Goal: Find specific page/section

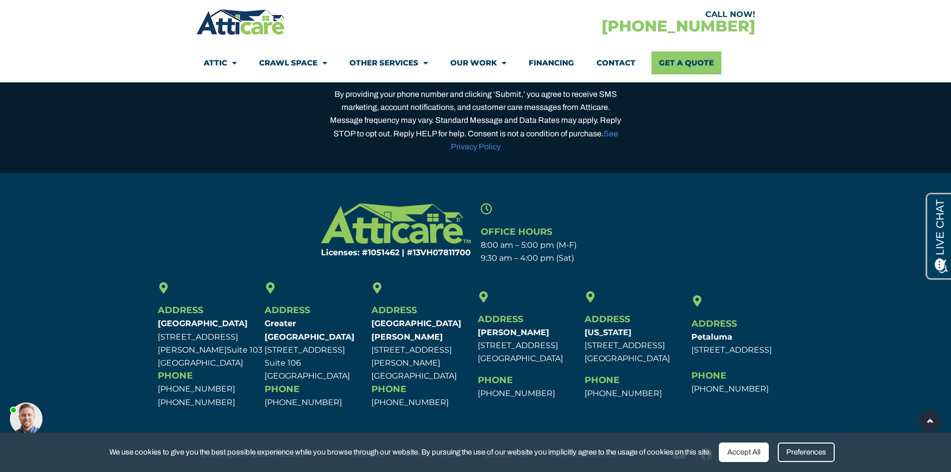
scroll to position [2879, 0]
click at [35, 408] on div at bounding box center [26, 418] width 32 height 32
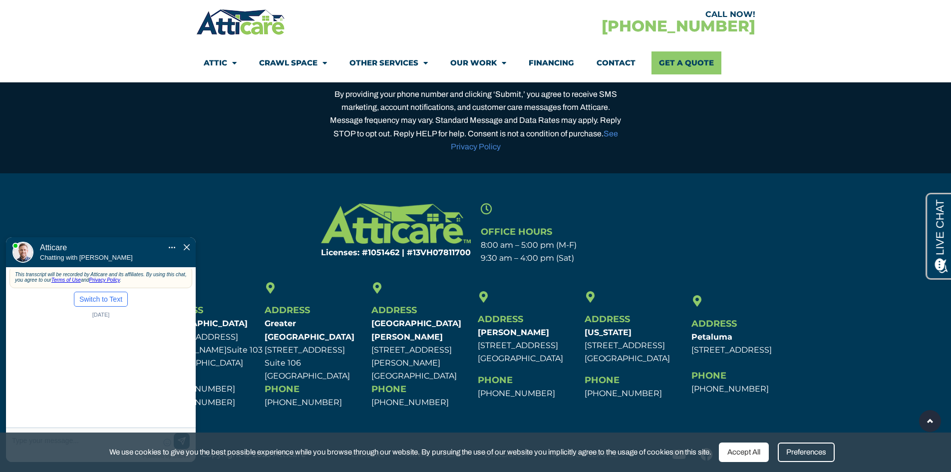
scroll to position [0, 0]
click at [186, 244] on img "Close Chat" at bounding box center [187, 247] width 6 height 6
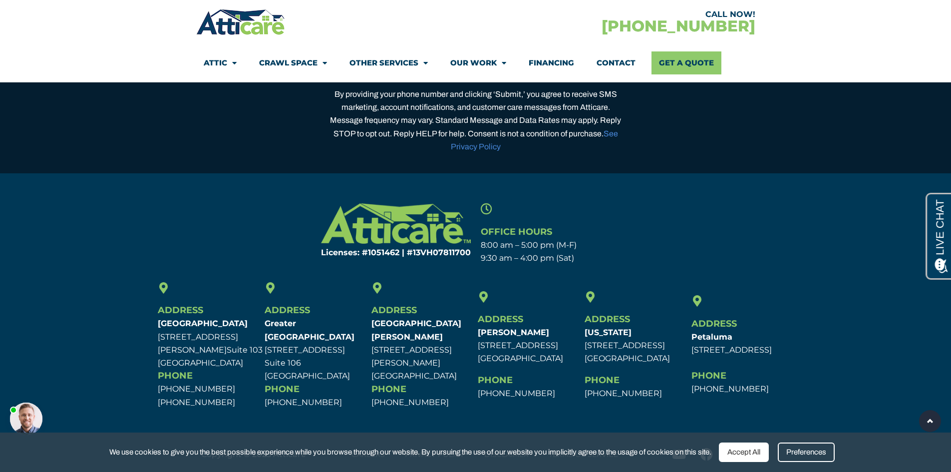
click at [37, 414] on div at bounding box center [26, 418] width 32 height 32
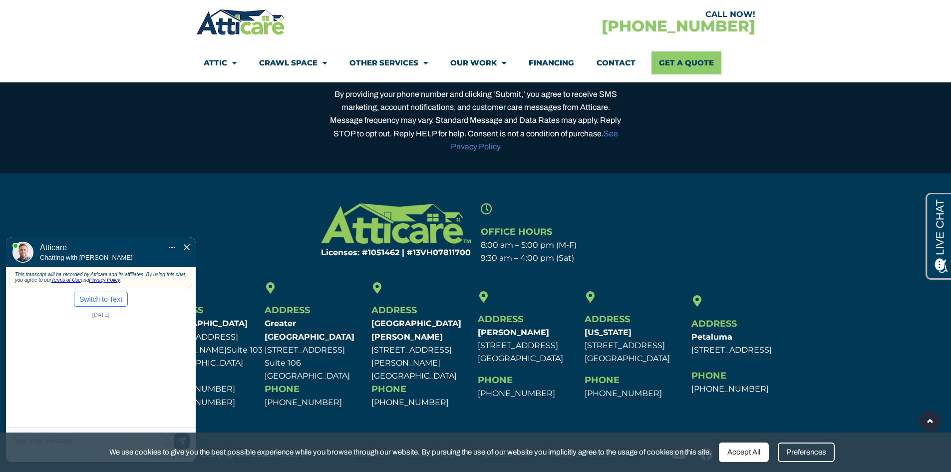
click at [183, 243] on div "Mute Transfer chat to Text Pop Out" at bounding box center [180, 247] width 24 height 9
click at [185, 244] on img "Close Chat" at bounding box center [187, 247] width 6 height 6
click at [185, 215] on section "Licenses: #1051462 | #13VH078117​00 Office Hours 8:00 am – 5:00 pm (M-F) 9:30 a…" at bounding box center [475, 233] width 951 height 71
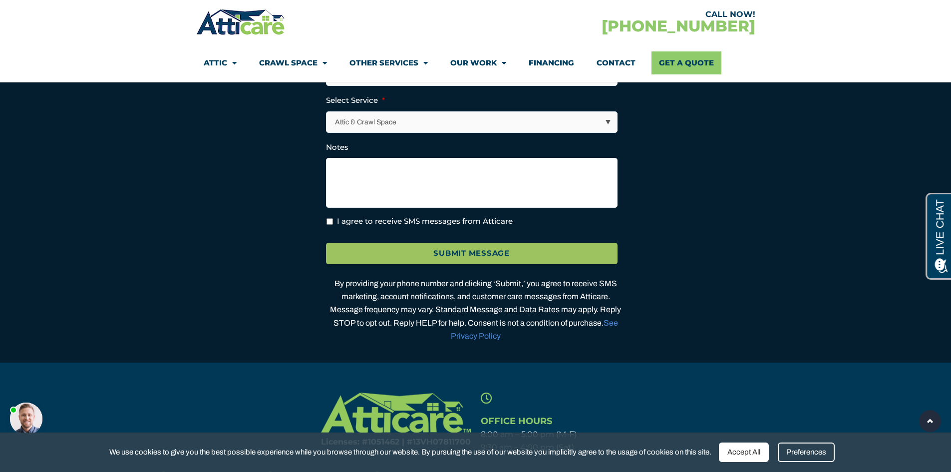
scroll to position [2829, 0]
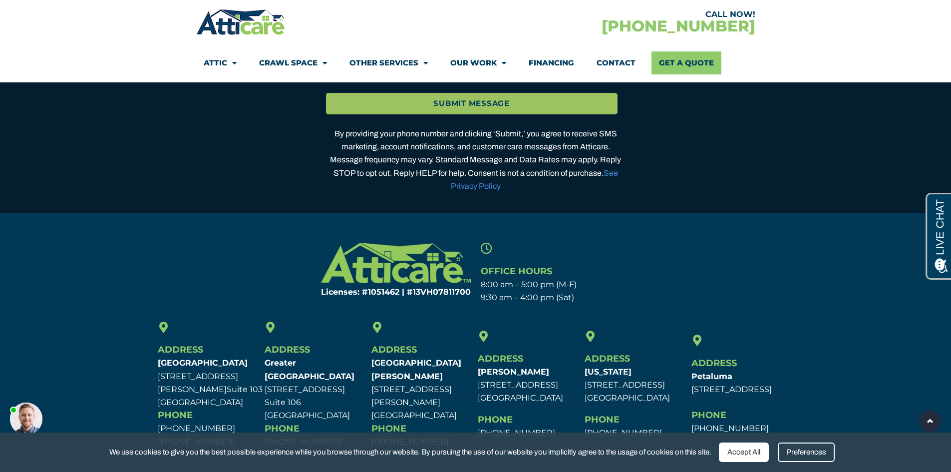
click at [766, 250] on section "Licenses: #1051462 | #13VH078117​00 Office Hours 8:00 am – 5:00 pm (M-F) 9:30 a…" at bounding box center [475, 273] width 951 height 71
click at [28, 413] on div at bounding box center [26, 418] width 32 height 32
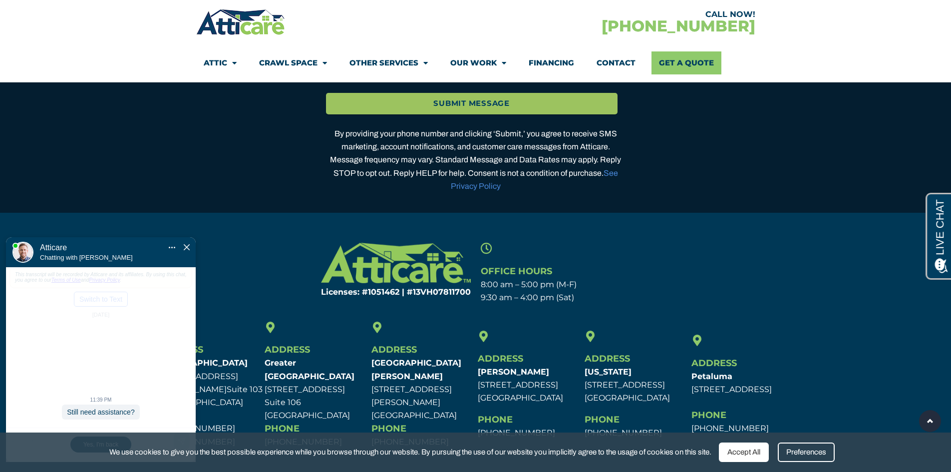
click at [185, 244] on img "Close Chat" at bounding box center [187, 247] width 6 height 6
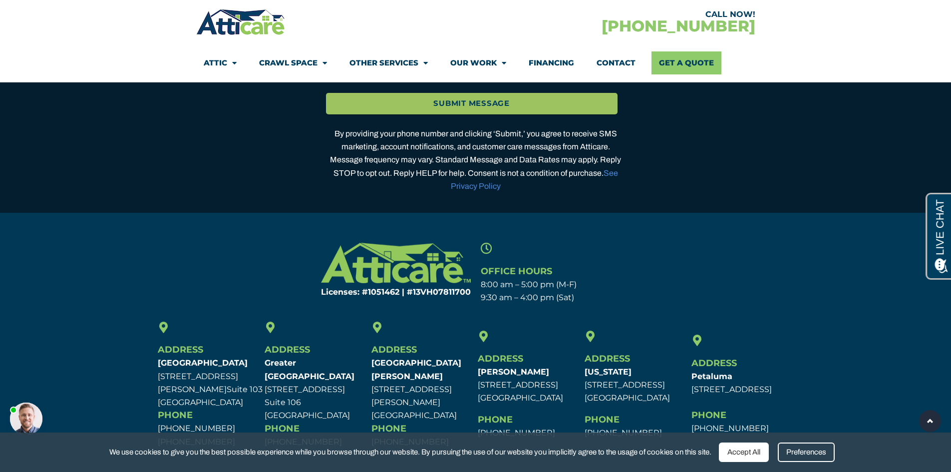
click at [37, 409] on div at bounding box center [26, 418] width 32 height 32
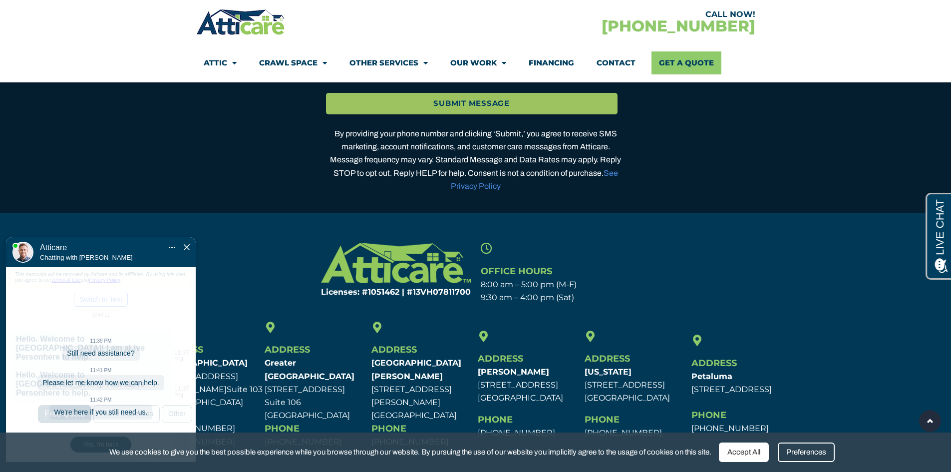
click at [187, 244] on img "Close Chat" at bounding box center [187, 247] width 6 height 6
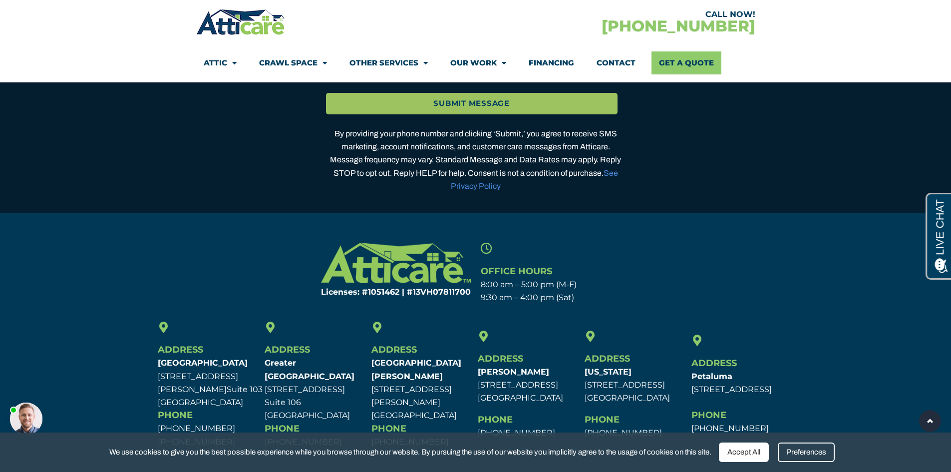
click at [42, 423] on div at bounding box center [26, 418] width 32 height 32
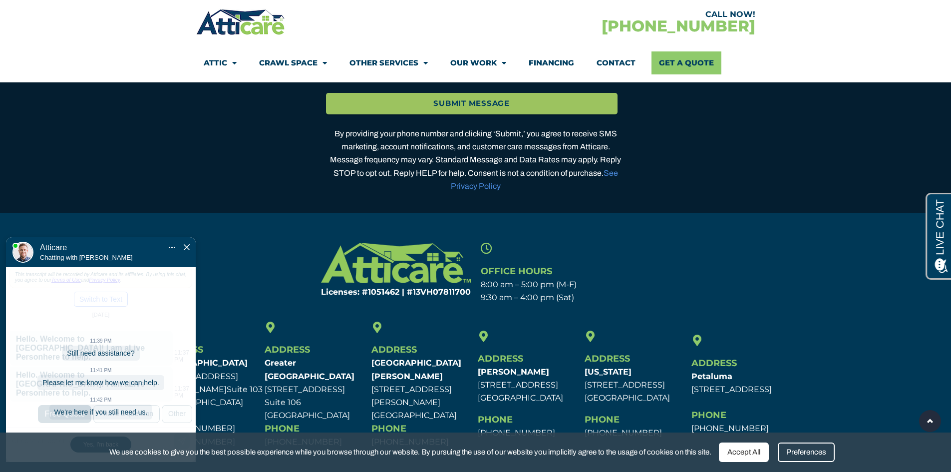
click at [186, 243] on span "Close Chat" at bounding box center [187, 247] width 6 height 8
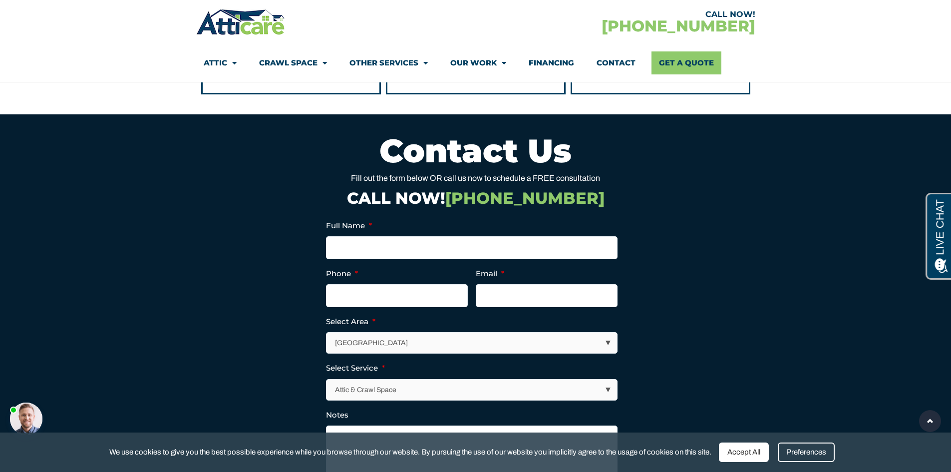
scroll to position [2430, 0]
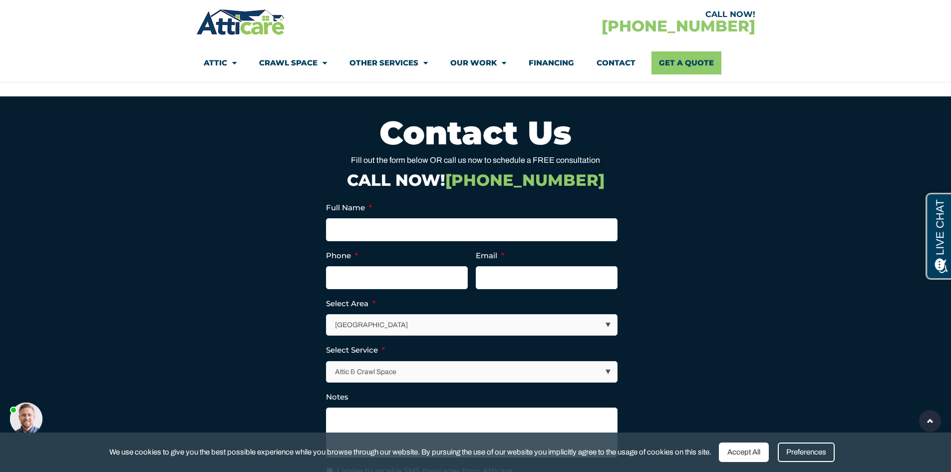
click at [796, 293] on section "Contact Us Fill out the form below OR call us now to schedule a FREE consultati…" at bounding box center [475, 354] width 951 height 516
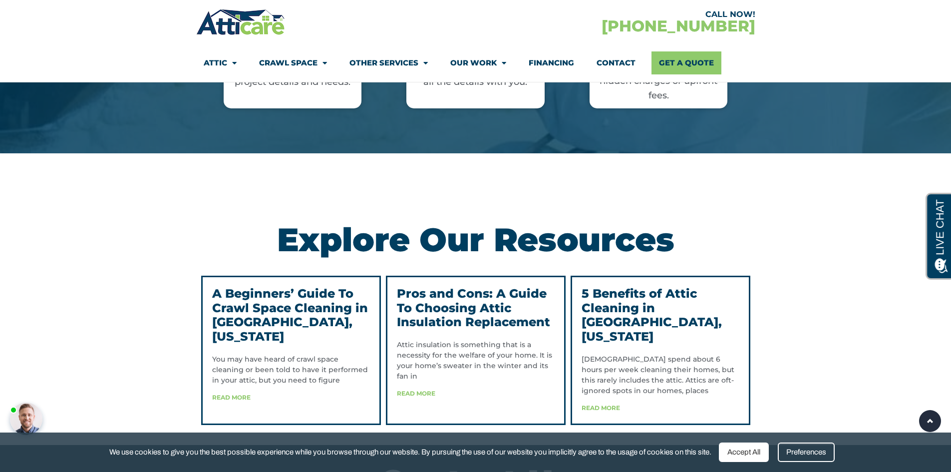
scroll to position [1881, 0]
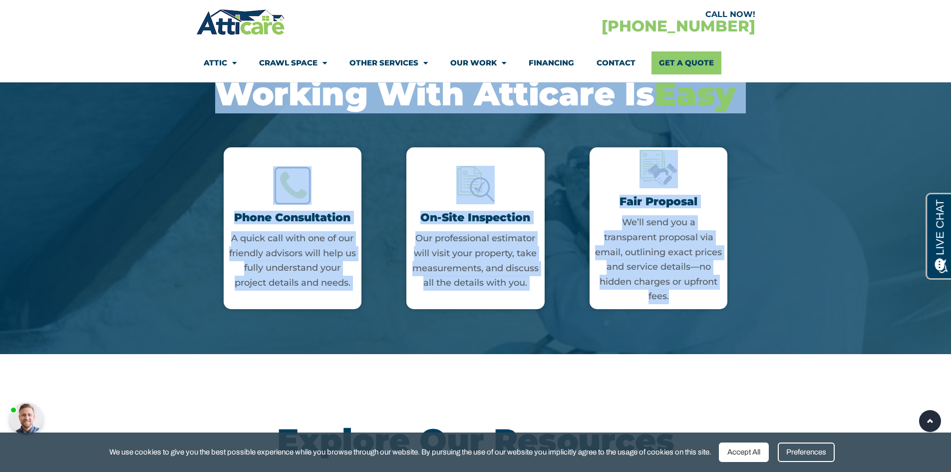
drag, startPoint x: 780, startPoint y: 296, endPoint x: 744, endPoint y: 321, distance: 43.8
click at [744, 321] on section "Working With Atticare Is Easy Phone Consultation A quick call with one of our f…" at bounding box center [475, 200] width 951 height 307
click at [782, 331] on div at bounding box center [475, 200] width 951 height 307
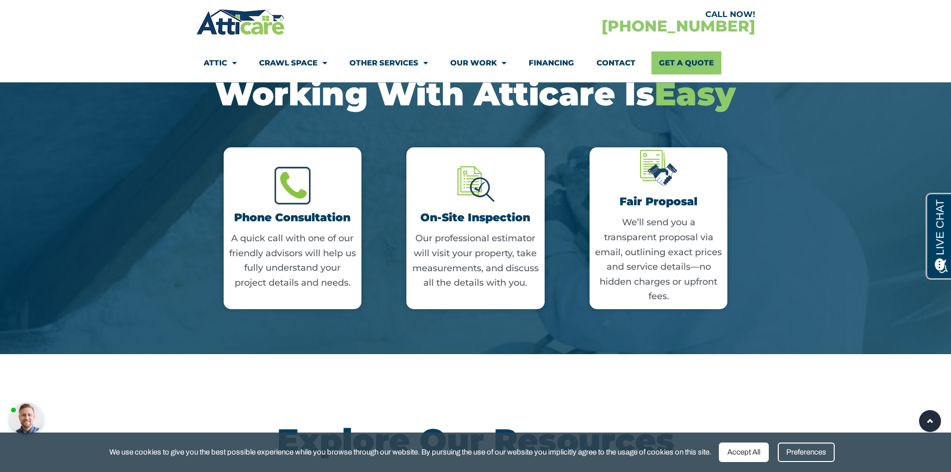
drag, startPoint x: 152, startPoint y: 196, endPoint x: 777, endPoint y: 323, distance: 637.6
click at [777, 323] on div at bounding box center [475, 200] width 951 height 307
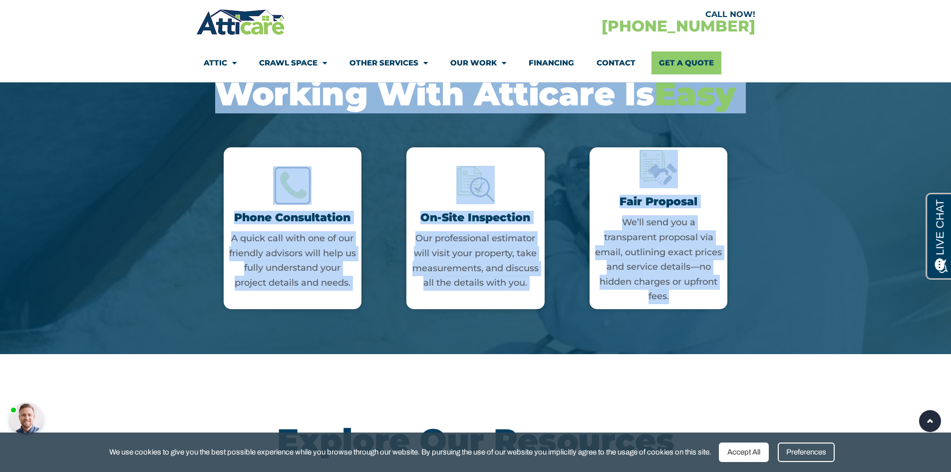
drag, startPoint x: 153, startPoint y: 93, endPoint x: 720, endPoint y: 327, distance: 613.1
click at [720, 327] on section "Working With Atticare Is Easy Phone Consultation A quick call with one of our f…" at bounding box center [475, 200] width 951 height 307
click at [812, 319] on div at bounding box center [475, 200] width 951 height 307
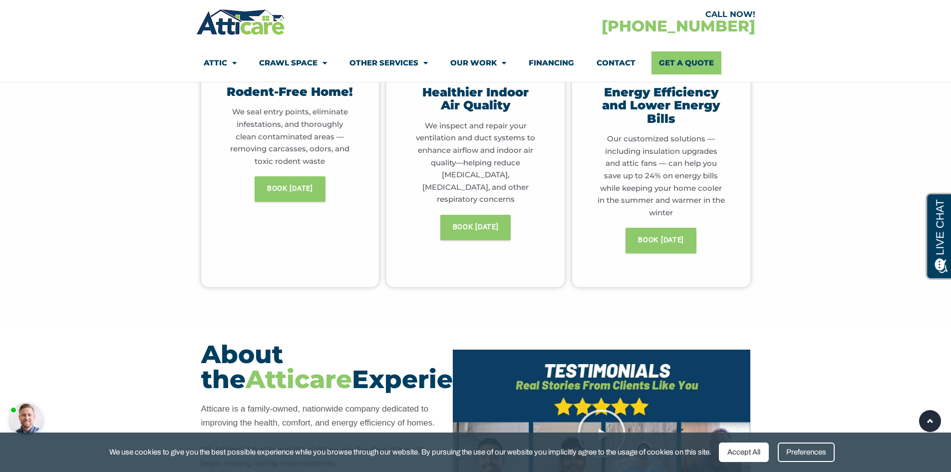
scroll to position [732, 0]
